Goal: Complete application form

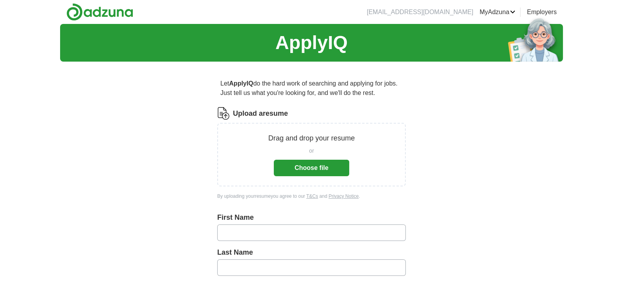
click at [311, 166] on button "Choose file" at bounding box center [311, 168] width 75 height 17
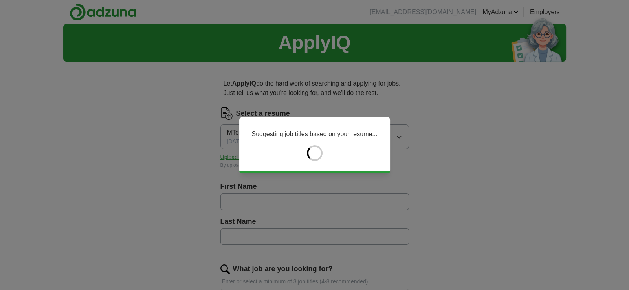
type input "*******"
type input "**********"
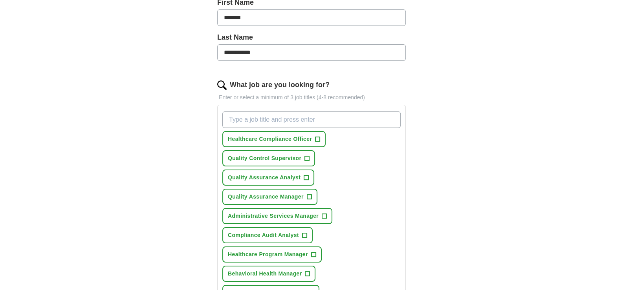
scroll to position [196, 0]
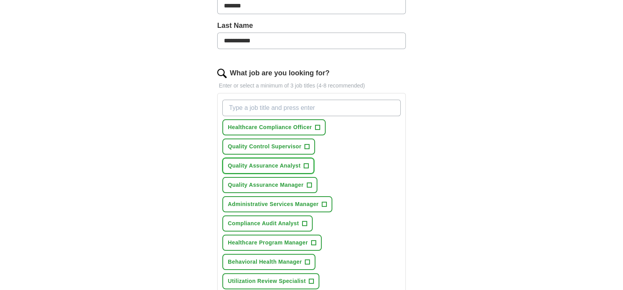
click at [307, 164] on span "+" at bounding box center [306, 166] width 5 height 6
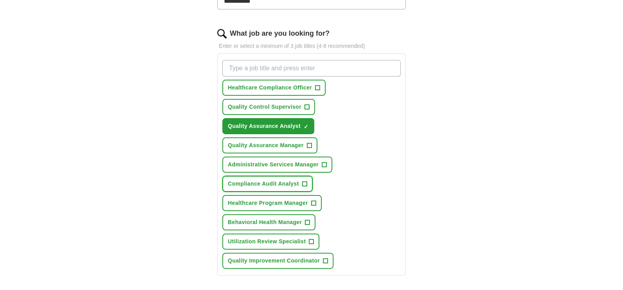
click at [305, 181] on span "+" at bounding box center [304, 184] width 5 height 6
click at [311, 239] on span "+" at bounding box center [311, 242] width 5 height 6
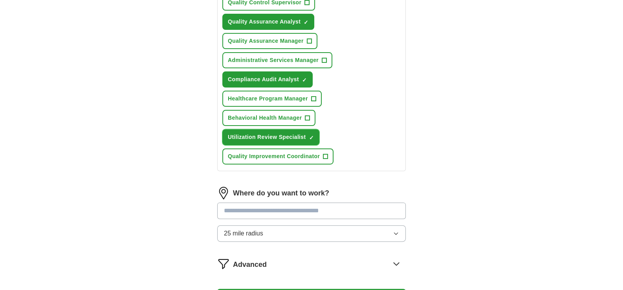
scroll to position [353, 0]
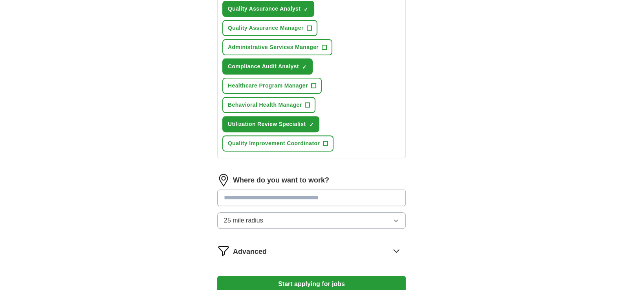
click at [395, 218] on icon "button" at bounding box center [396, 221] width 6 height 6
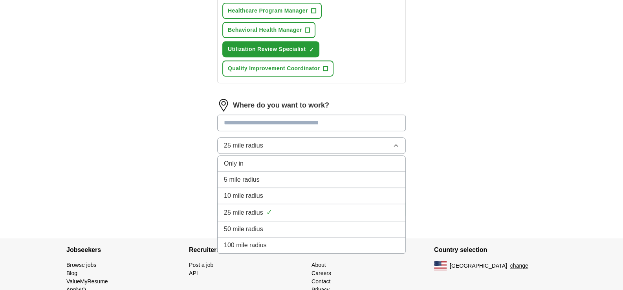
scroll to position [432, 0]
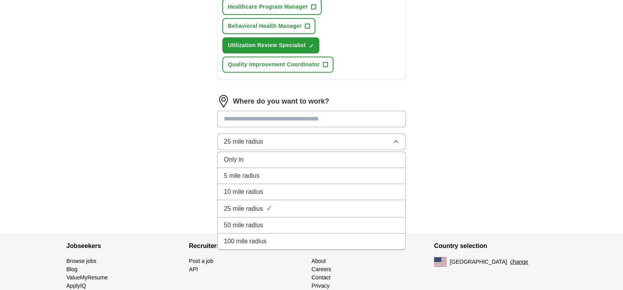
click at [316, 155] on div "Only in" at bounding box center [311, 159] width 175 height 9
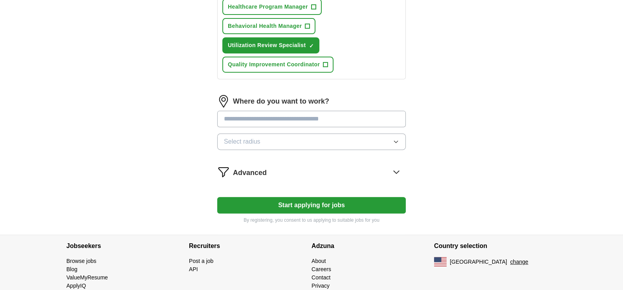
click at [342, 114] on input at bounding box center [311, 119] width 189 height 17
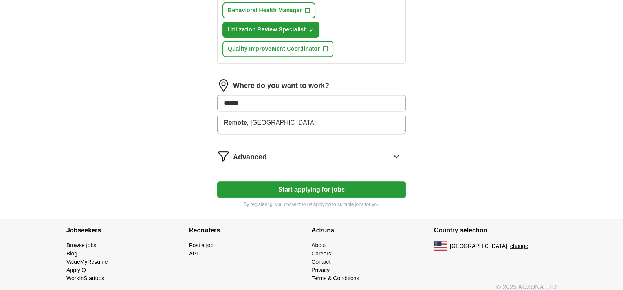
scroll to position [452, 0]
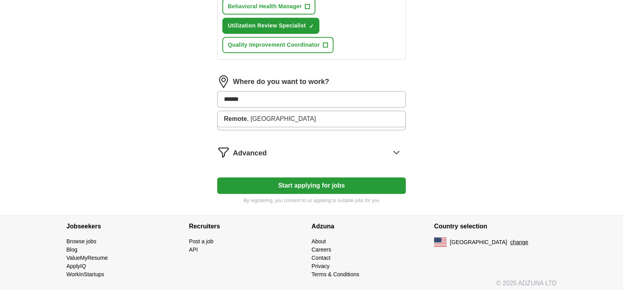
type input "******"
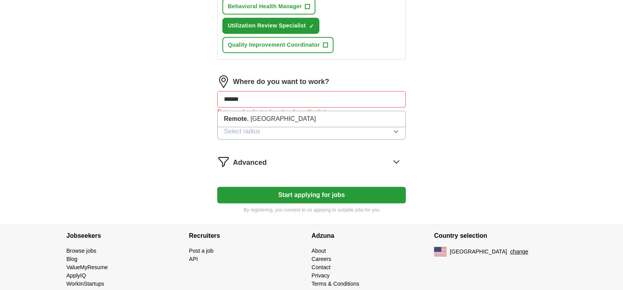
click at [397, 160] on icon at bounding box center [396, 162] width 13 height 13
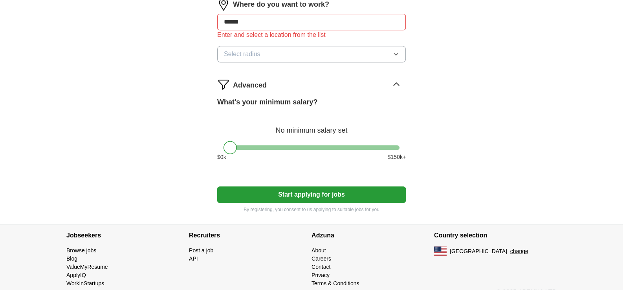
scroll to position [530, 0]
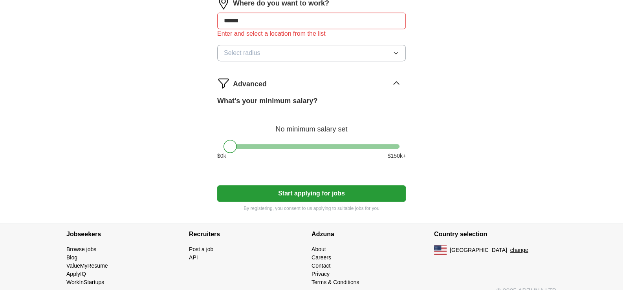
click at [397, 82] on icon at bounding box center [396, 83] width 5 height 3
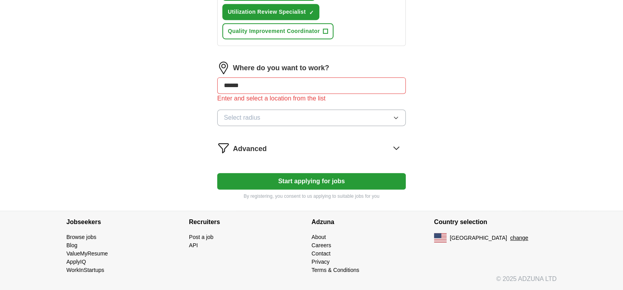
scroll to position [462, 0]
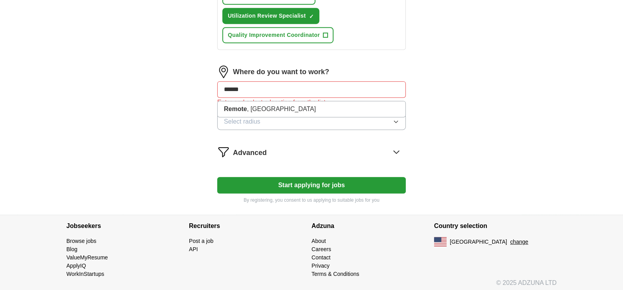
click at [264, 85] on input "******" at bounding box center [311, 89] width 189 height 17
click at [315, 101] on li "Remote , [GEOGRAPHIC_DATA]" at bounding box center [312, 109] width 188 height 16
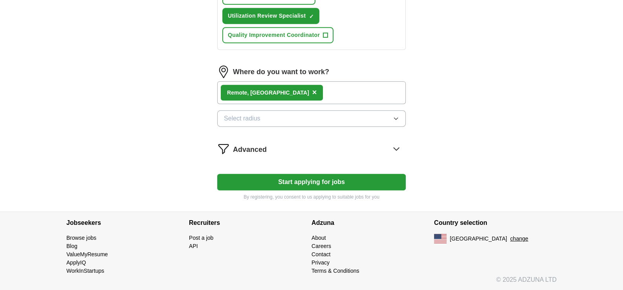
scroll to position [458, 0]
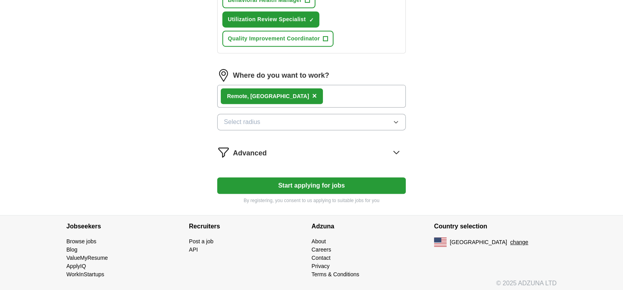
click at [312, 92] on span "×" at bounding box center [314, 96] width 5 height 9
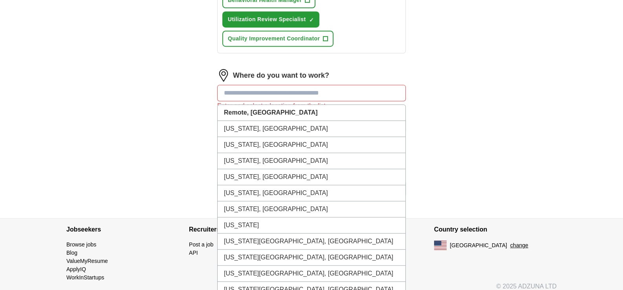
click at [363, 92] on input at bounding box center [311, 93] width 189 height 17
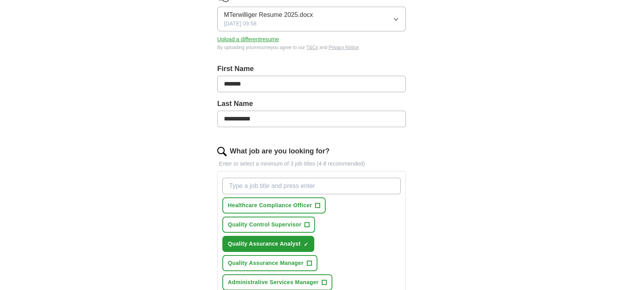
scroll to position [236, 0]
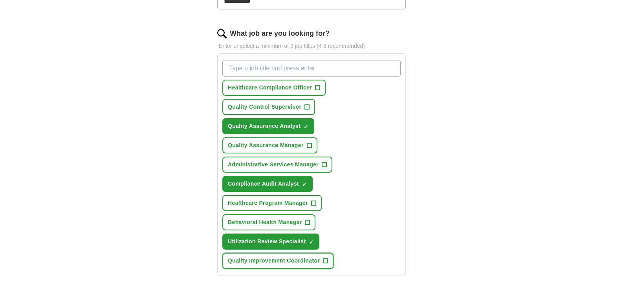
click at [325, 258] on span "+" at bounding box center [325, 261] width 5 height 6
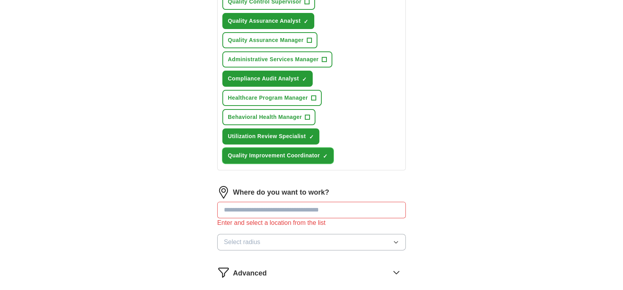
scroll to position [353, 0]
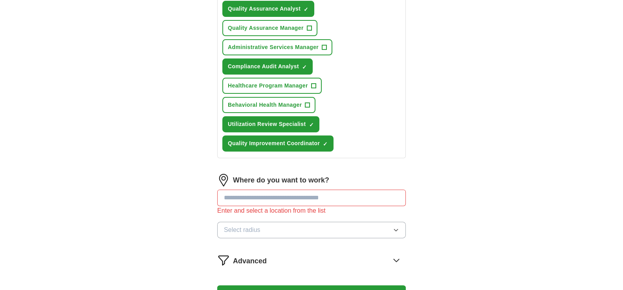
click at [397, 227] on icon "button" at bounding box center [396, 230] width 6 height 6
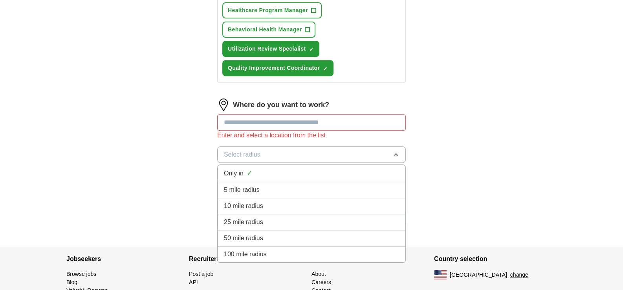
scroll to position [432, 0]
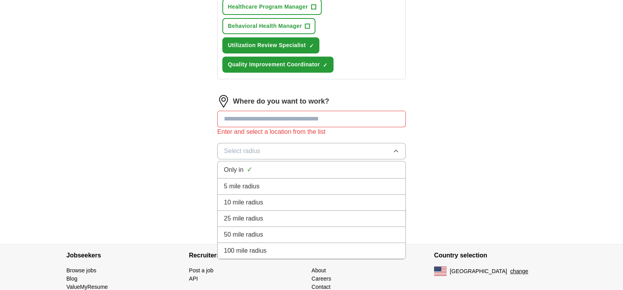
click at [370, 168] on div "Only in ✓" at bounding box center [311, 170] width 175 height 11
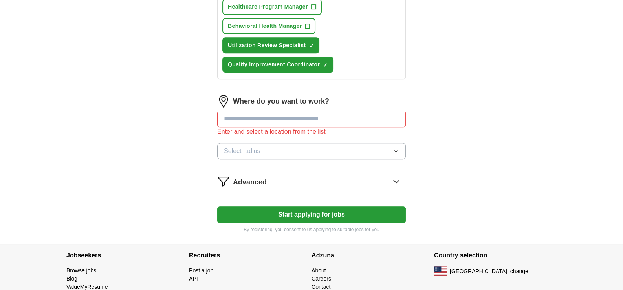
click at [385, 114] on input at bounding box center [311, 119] width 189 height 17
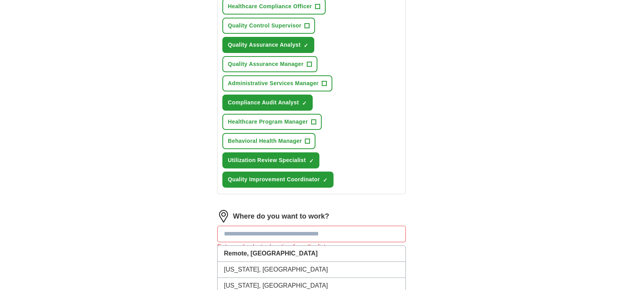
scroll to position [393, 0]
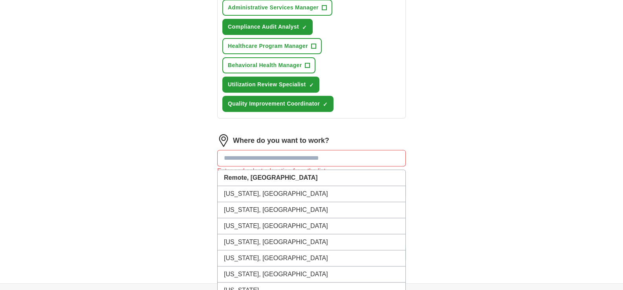
click at [334, 153] on input at bounding box center [311, 158] width 189 height 17
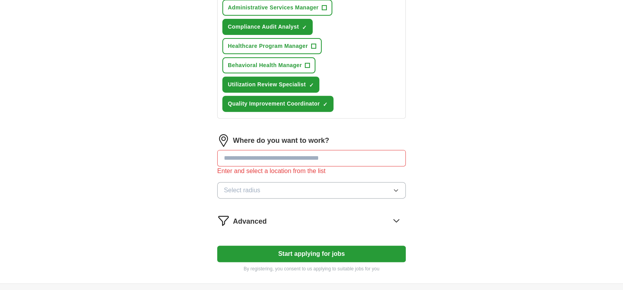
click at [363, 152] on input at bounding box center [311, 158] width 189 height 17
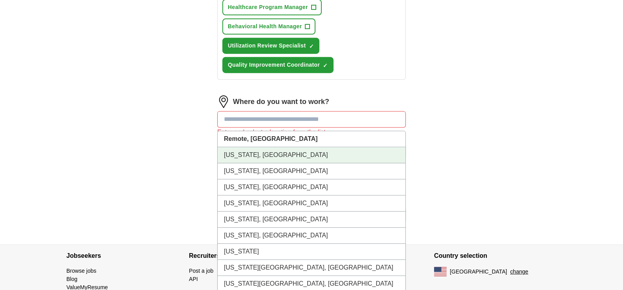
scroll to position [432, 0]
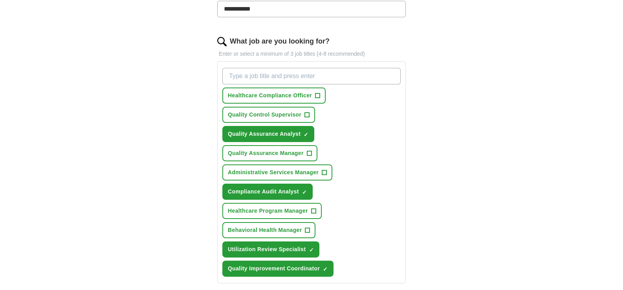
scroll to position [118, 0]
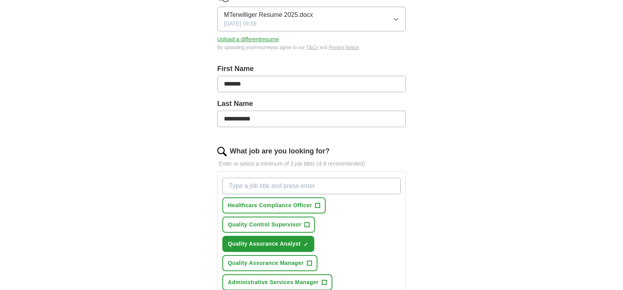
click at [396, 18] on icon "button" at bounding box center [396, 19] width 6 height 6
click at [352, 42] on div "MTerwilliger Resume 2025.docx ✓" at bounding box center [311, 42] width 175 height 11
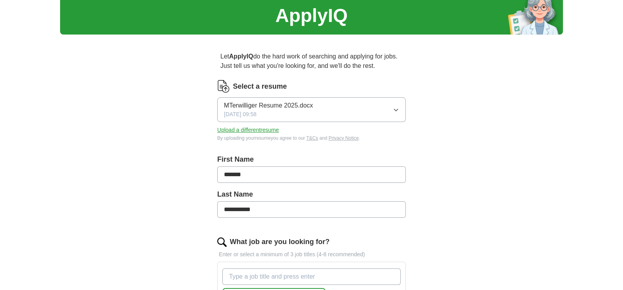
scroll to position [0, 0]
